Goal: Find specific page/section: Find specific page/section

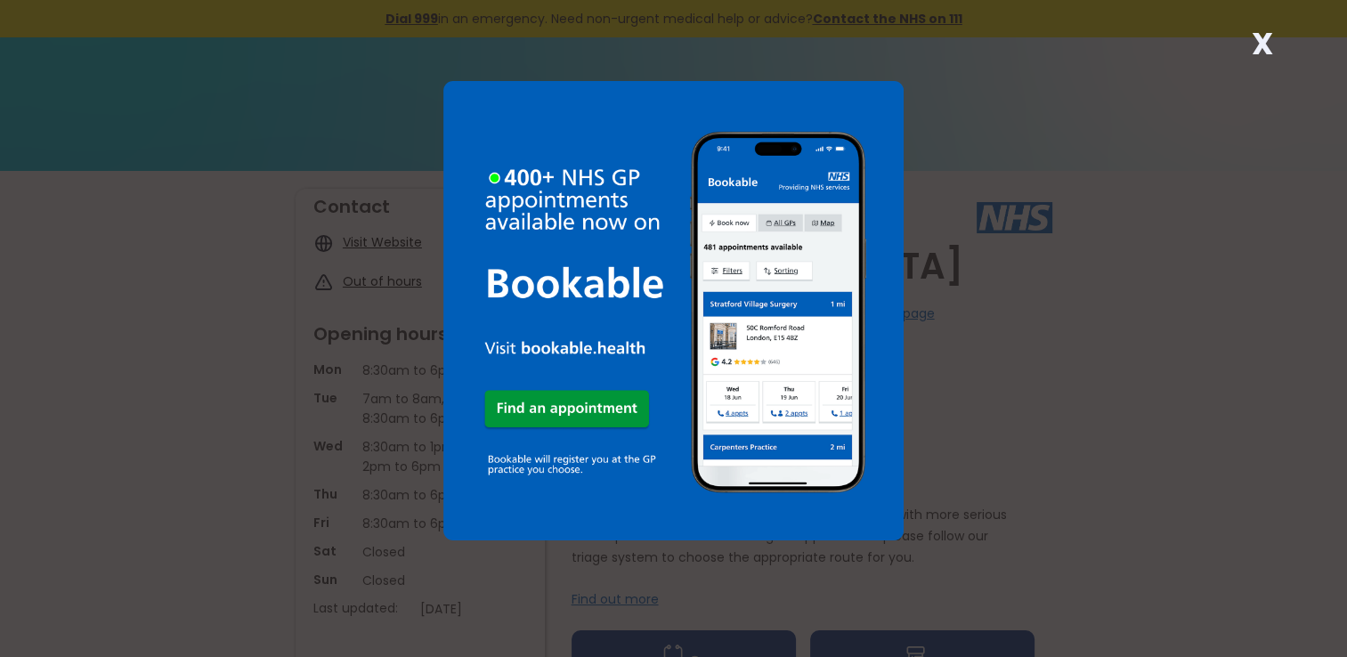
click at [1262, 37] on strong "X" at bounding box center [1261, 43] width 21 height 43
click at [1258, 40] on strong "X" at bounding box center [1261, 43] width 21 height 43
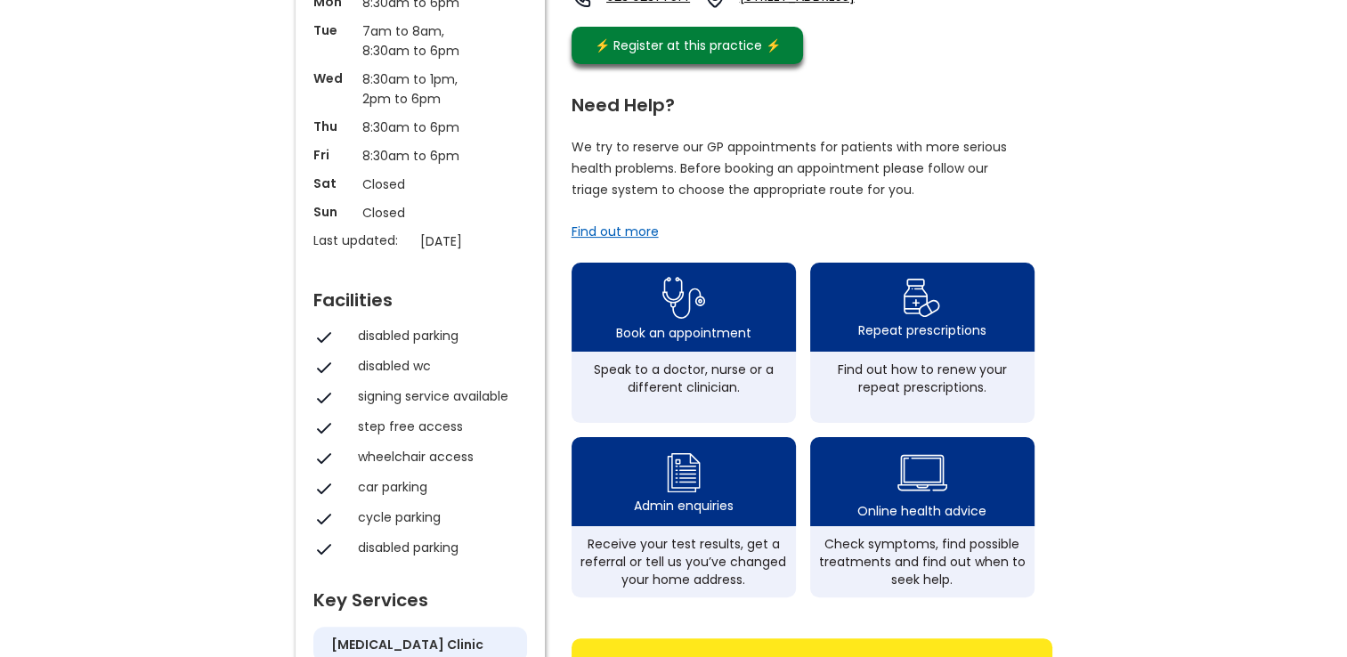
scroll to position [379, 0]
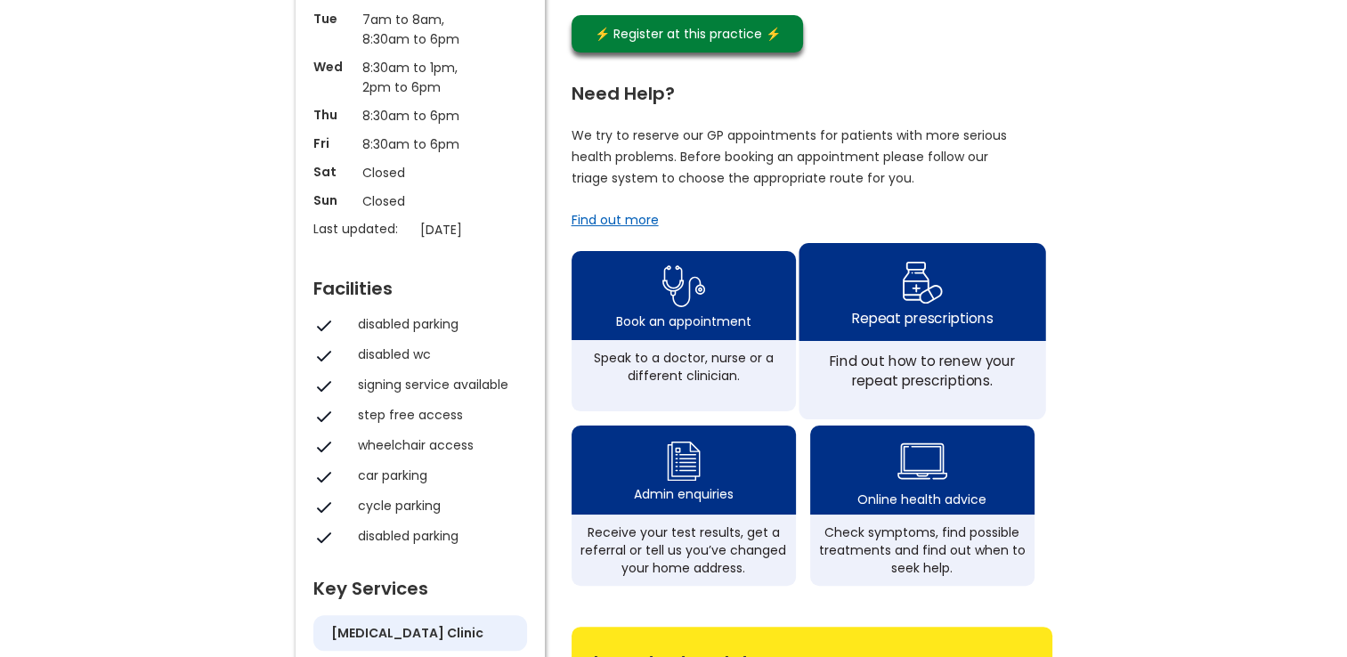
click at [845, 305] on div "Repeat prescriptions" at bounding box center [922, 292] width 247 height 98
